Goal: Task Accomplishment & Management: Use online tool/utility

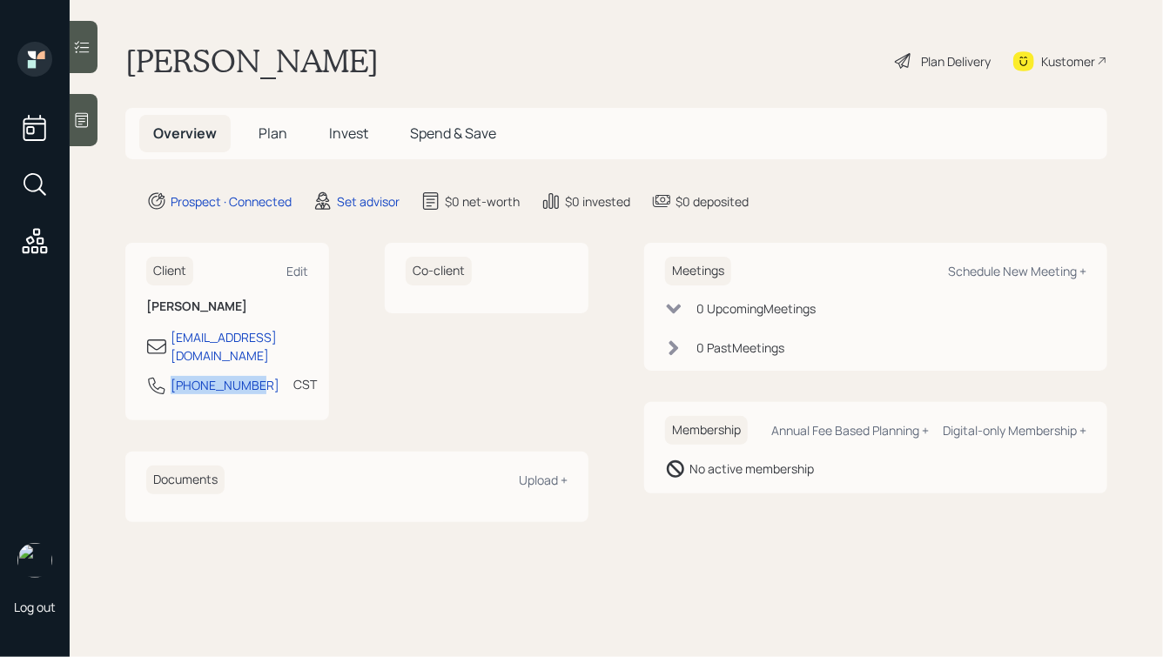
drag, startPoint x: 252, startPoint y: 371, endPoint x: 155, endPoint y: 365, distance: 97.7
click at [155, 375] on div "[PHONE_NUMBER] CST Currently 12:29 PM" at bounding box center [227, 390] width 162 height 31
copy div "[PHONE_NUMBER]"
click at [1002, 273] on div "Schedule New Meeting +" at bounding box center [1017, 271] width 138 height 17
select select "round-[PERSON_NAME]"
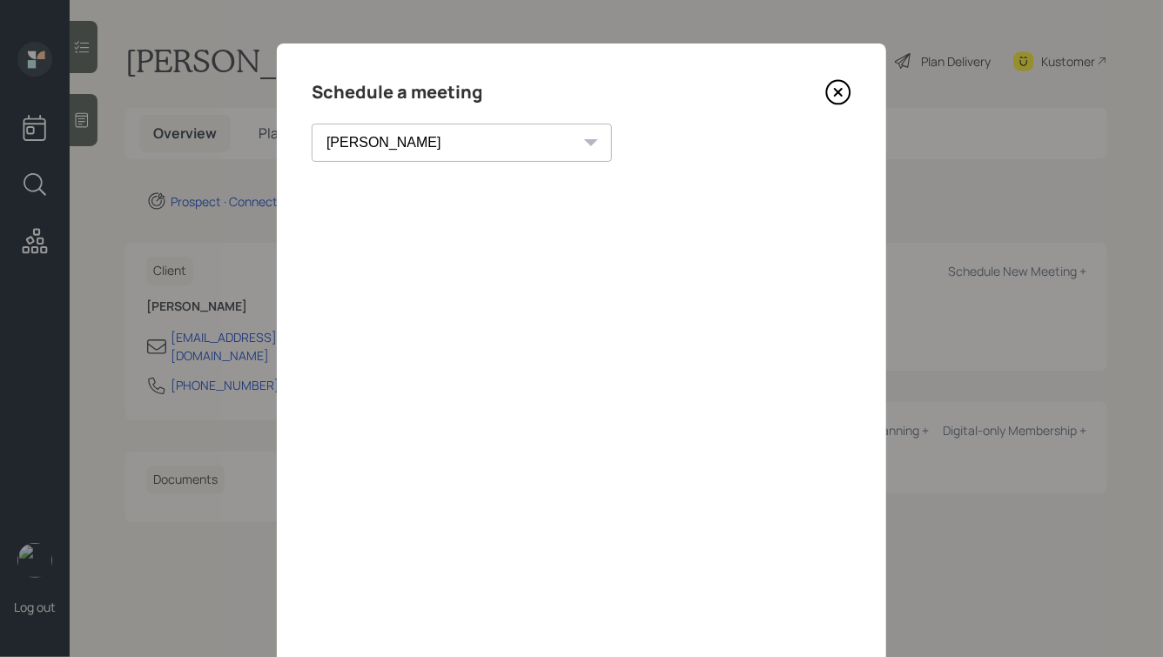
click at [837, 89] on icon at bounding box center [838, 92] width 26 height 26
